Goal: Find contact information: Find contact information

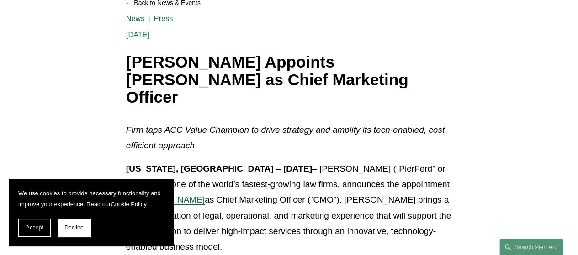
scroll to position [118, 0]
click at [34, 229] on span "Accept" at bounding box center [34, 228] width 17 height 6
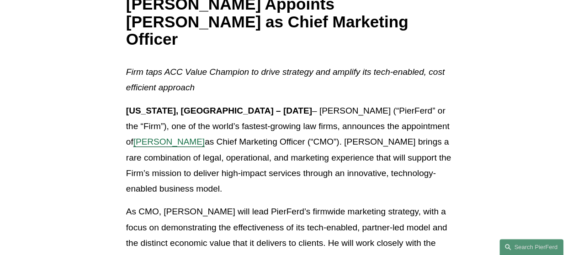
scroll to position [176, 0]
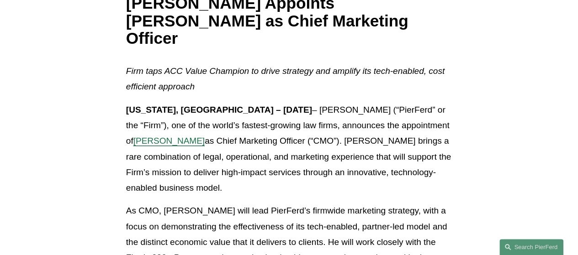
click at [205, 136] on span "[PERSON_NAME]" at bounding box center [168, 141] width 71 height 10
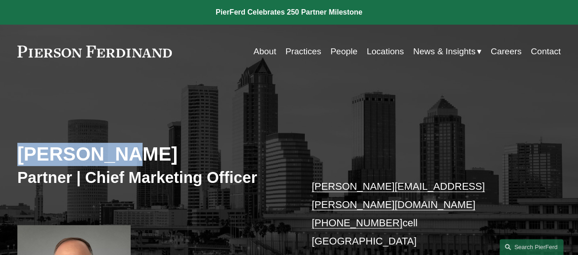
drag, startPoint x: 117, startPoint y: 155, endPoint x: 15, endPoint y: 152, distance: 101.9
click at [15, 152] on div "[PERSON_NAME] Partner | Chief Marketing Officer [PERSON_NAME][EMAIL_ADDRESS][PE…" at bounding box center [289, 217] width 578 height 242
copy h2 "[PERSON_NAME]"
